Goal: Information Seeking & Learning: Learn about a topic

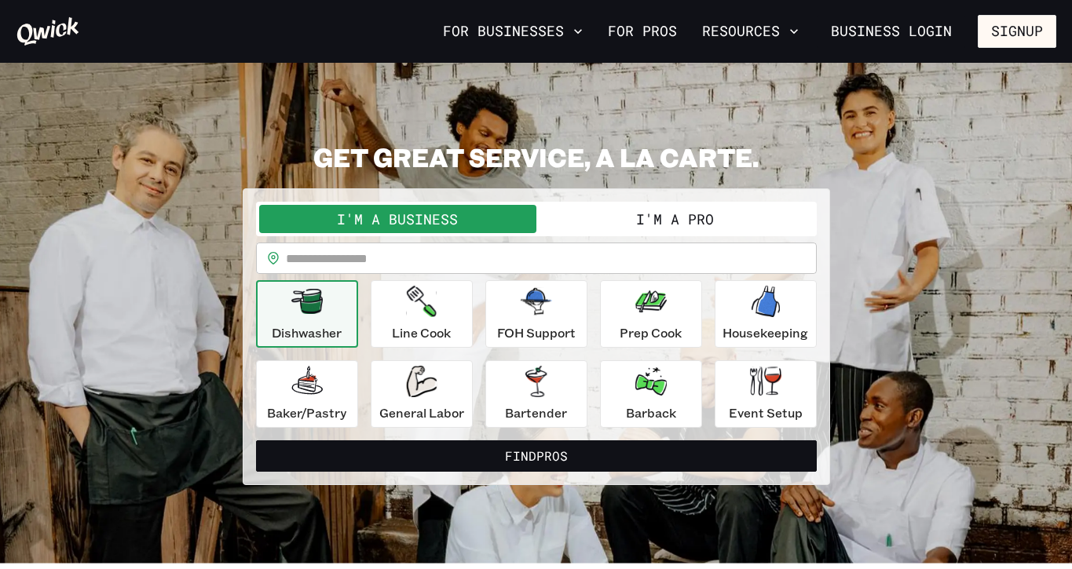
click at [626, 215] on button "I'm a Pro" at bounding box center [674, 219] width 277 height 28
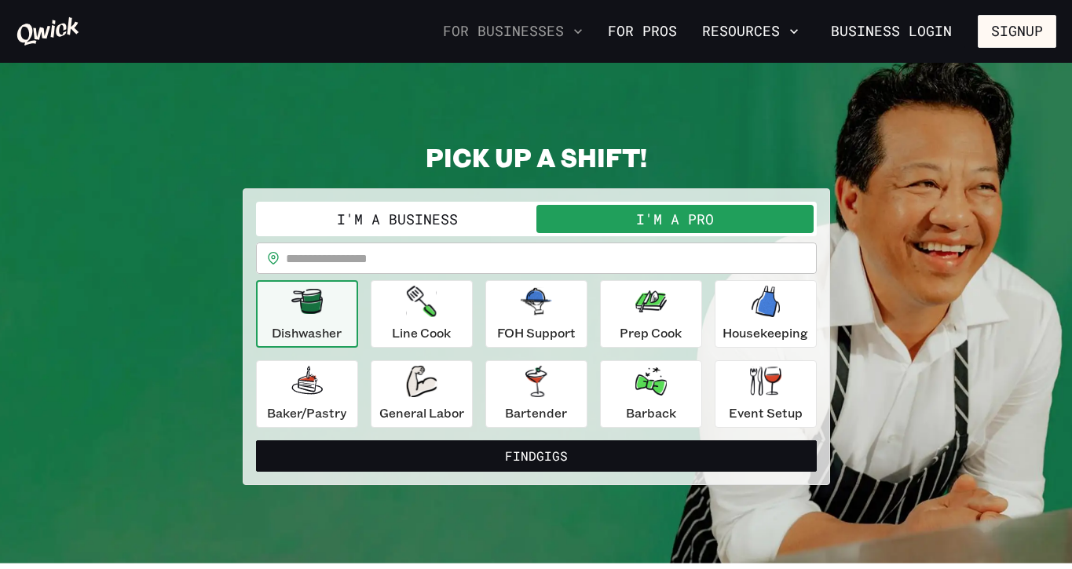
click at [546, 28] on button "For Businesses" at bounding box center [513, 31] width 152 height 27
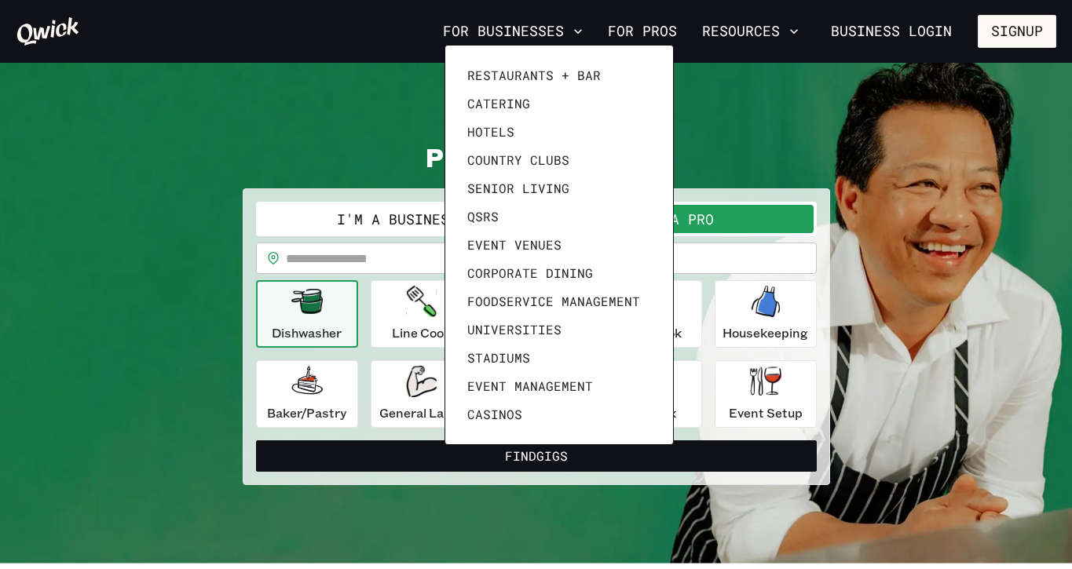
click at [740, 33] on div at bounding box center [536, 284] width 1072 height 569
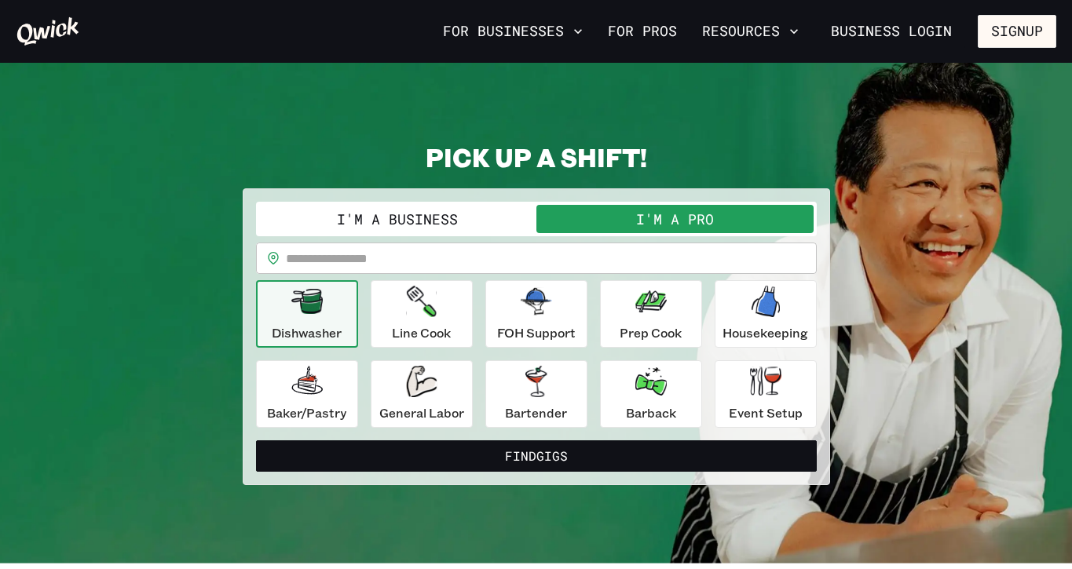
click at [744, 31] on button "Resources" at bounding box center [750, 31] width 109 height 27
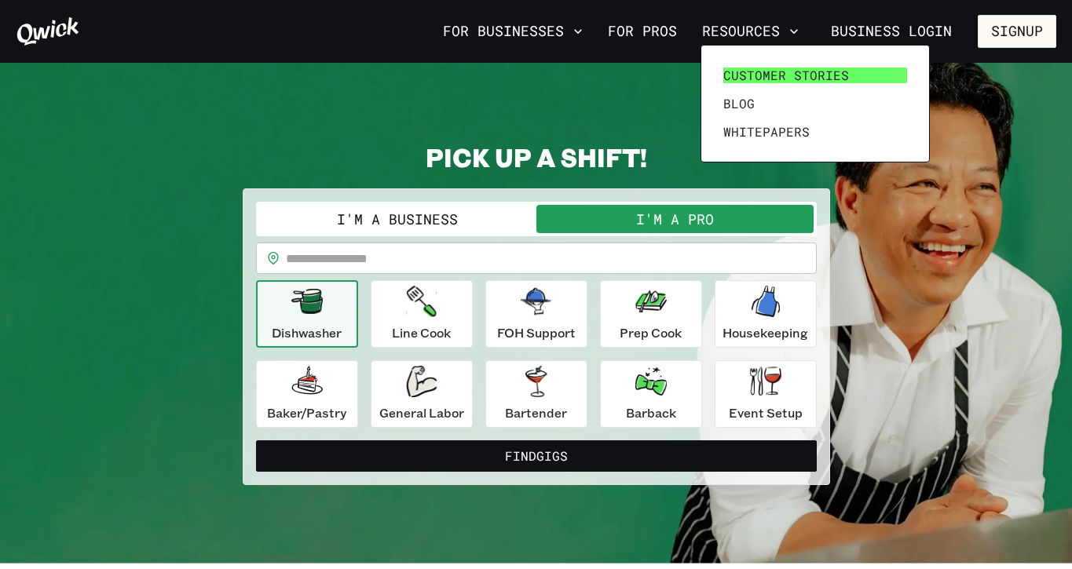
click at [751, 73] on span "Customer stories" at bounding box center [786, 76] width 126 height 16
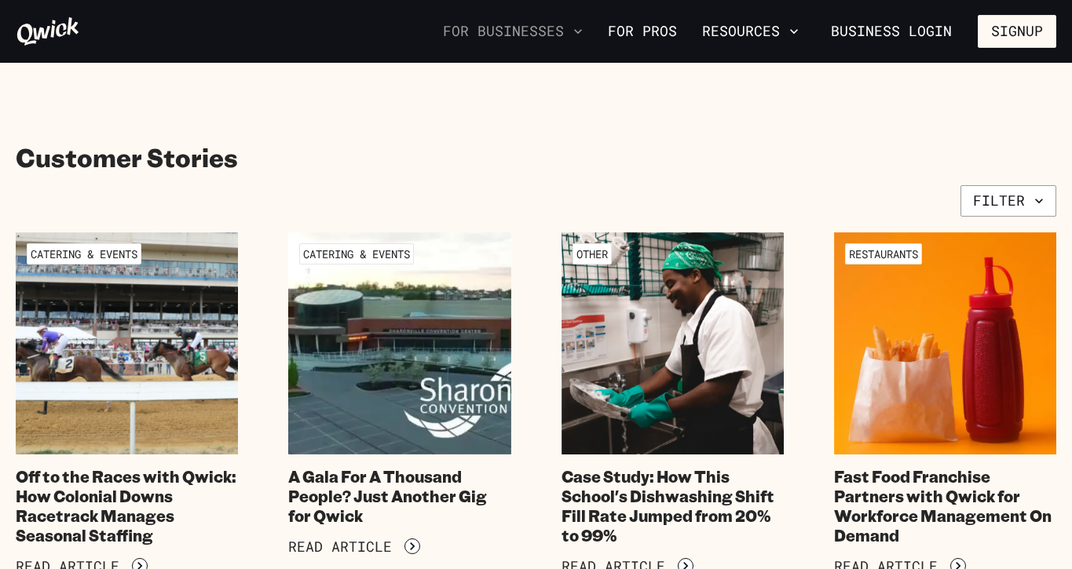
click at [491, 34] on button "For Businesses" at bounding box center [513, 31] width 152 height 27
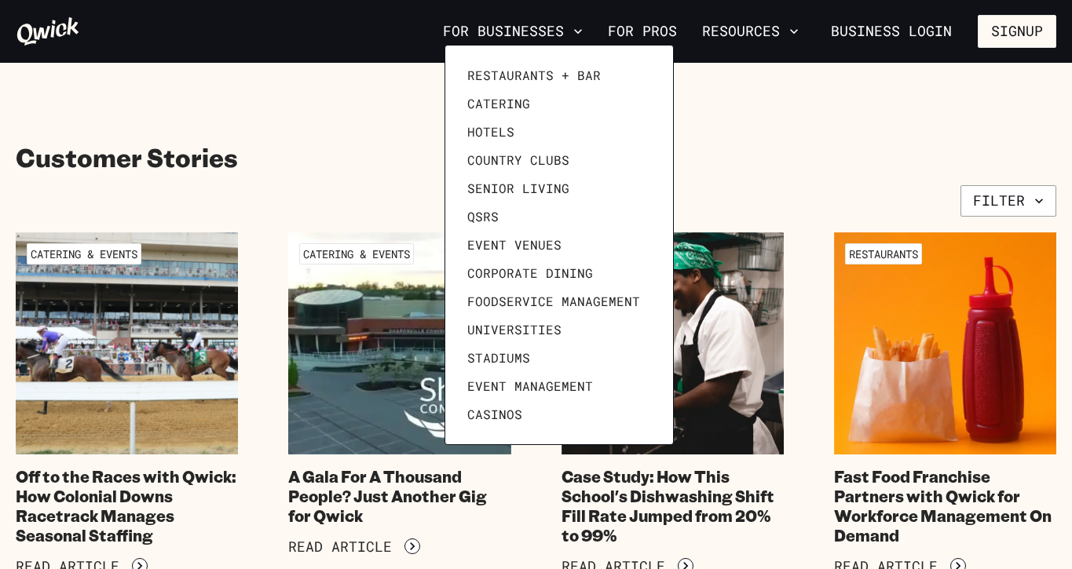
click at [802, 108] on div at bounding box center [536, 284] width 1072 height 569
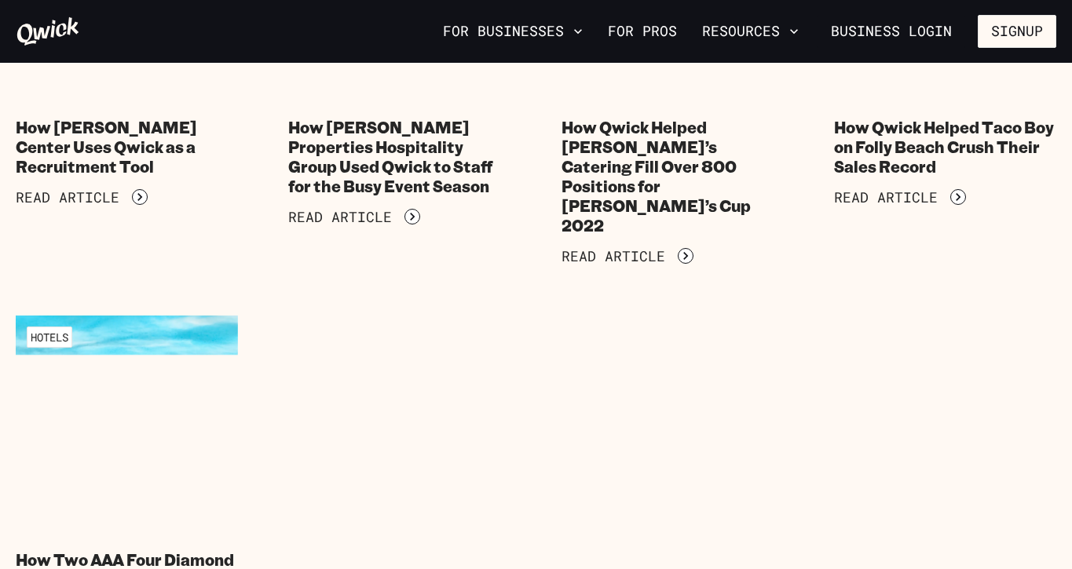
scroll to position [2484, 0]
